Goal: Use online tool/utility: Utilize a website feature to perform a specific function

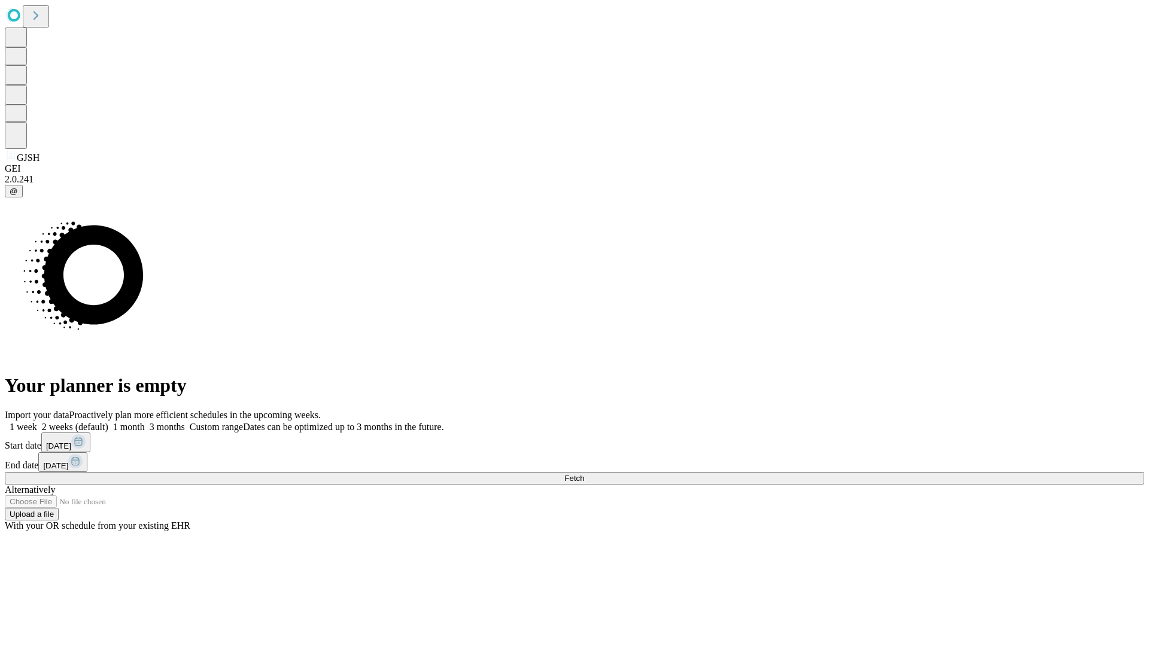
click at [584, 474] on span "Fetch" at bounding box center [574, 478] width 20 height 9
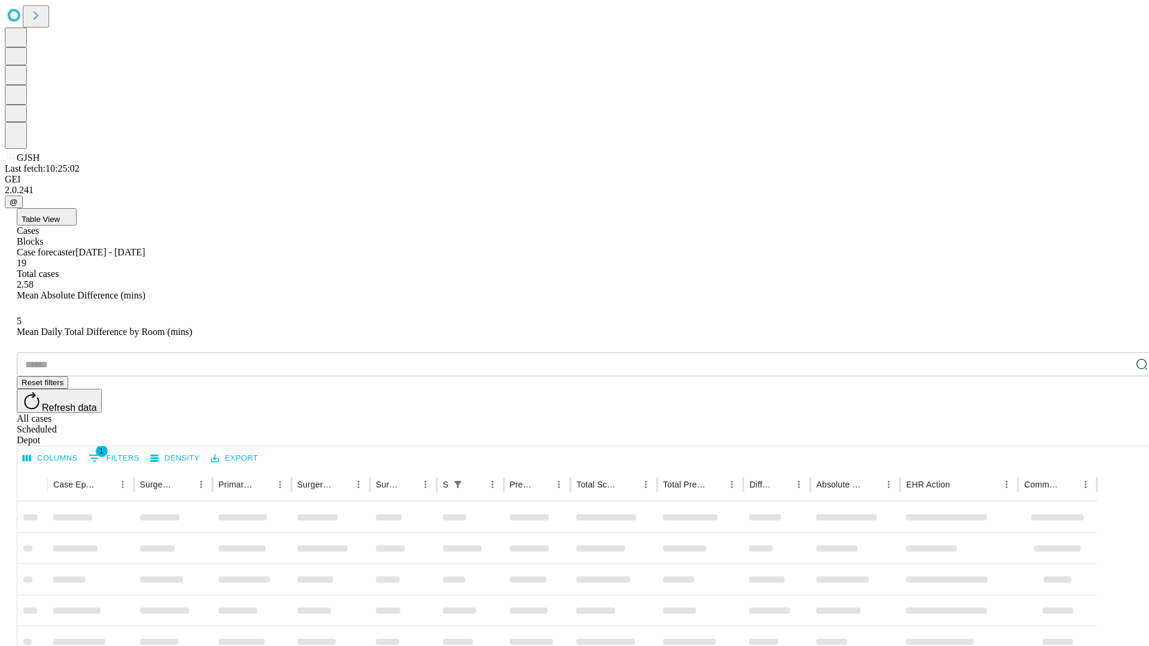
click at [60, 215] on span "Table View" at bounding box center [41, 219] width 38 height 9
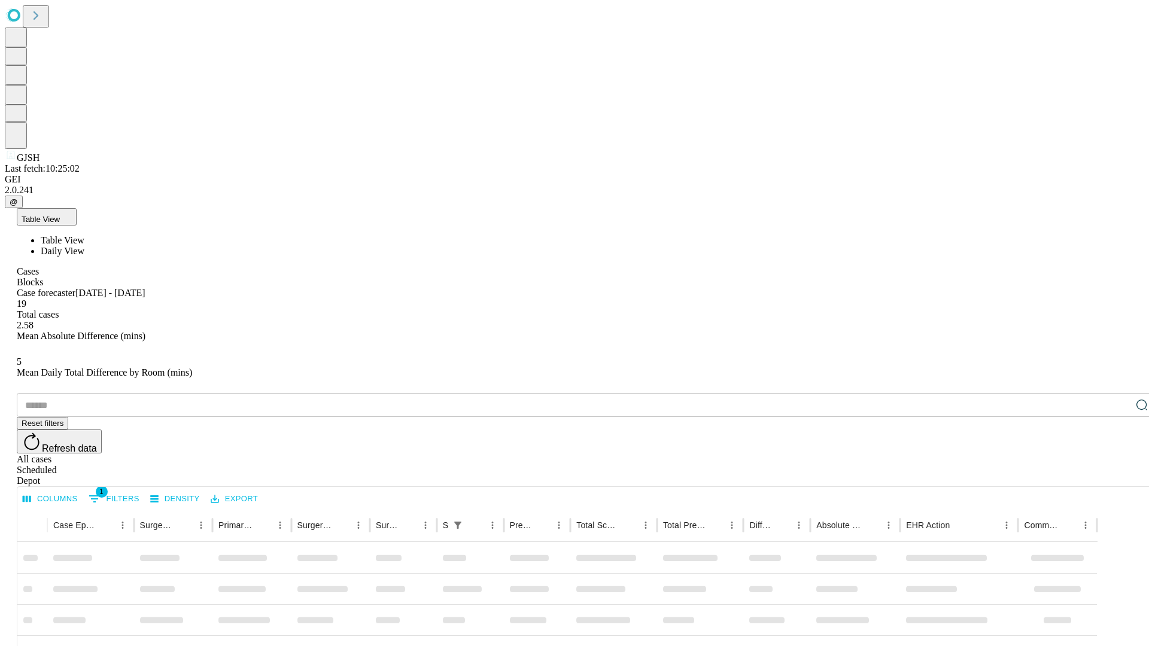
click at [84, 246] on span "Daily View" at bounding box center [63, 251] width 44 height 10
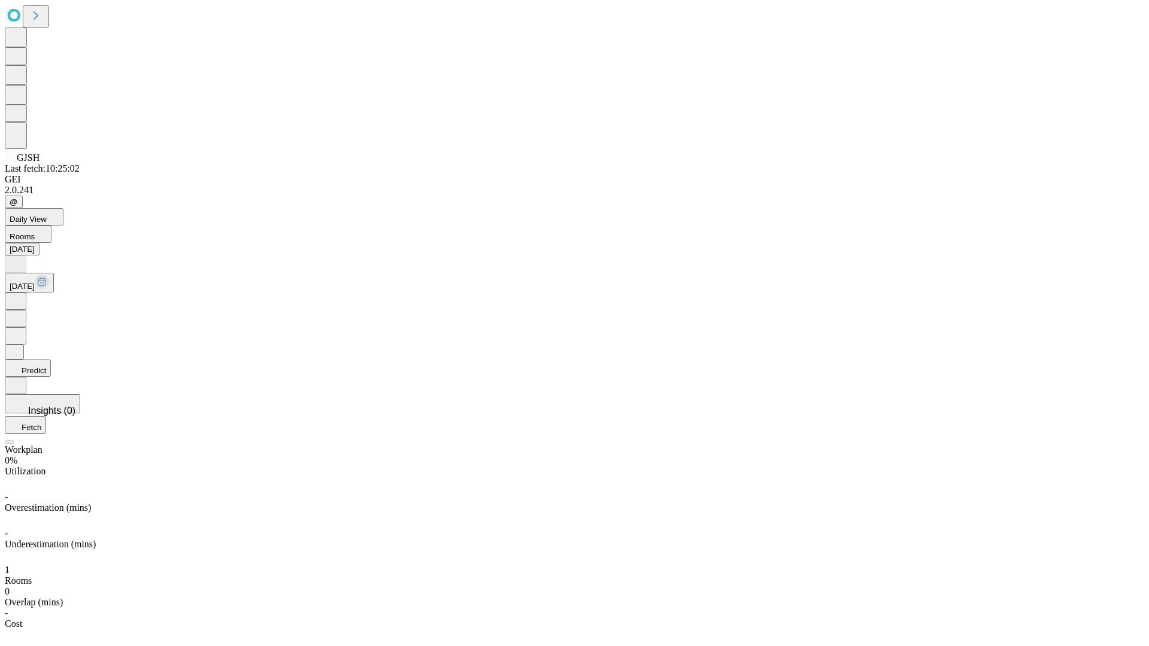
click at [51, 360] on button "Predict" at bounding box center [28, 368] width 46 height 17
